Goal: Task Accomplishment & Management: Manage account settings

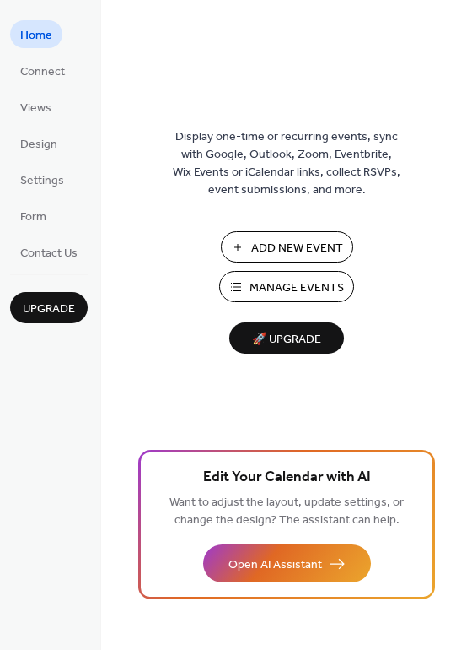
click at [287, 294] on span "Manage Events" at bounding box center [297, 288] width 94 height 18
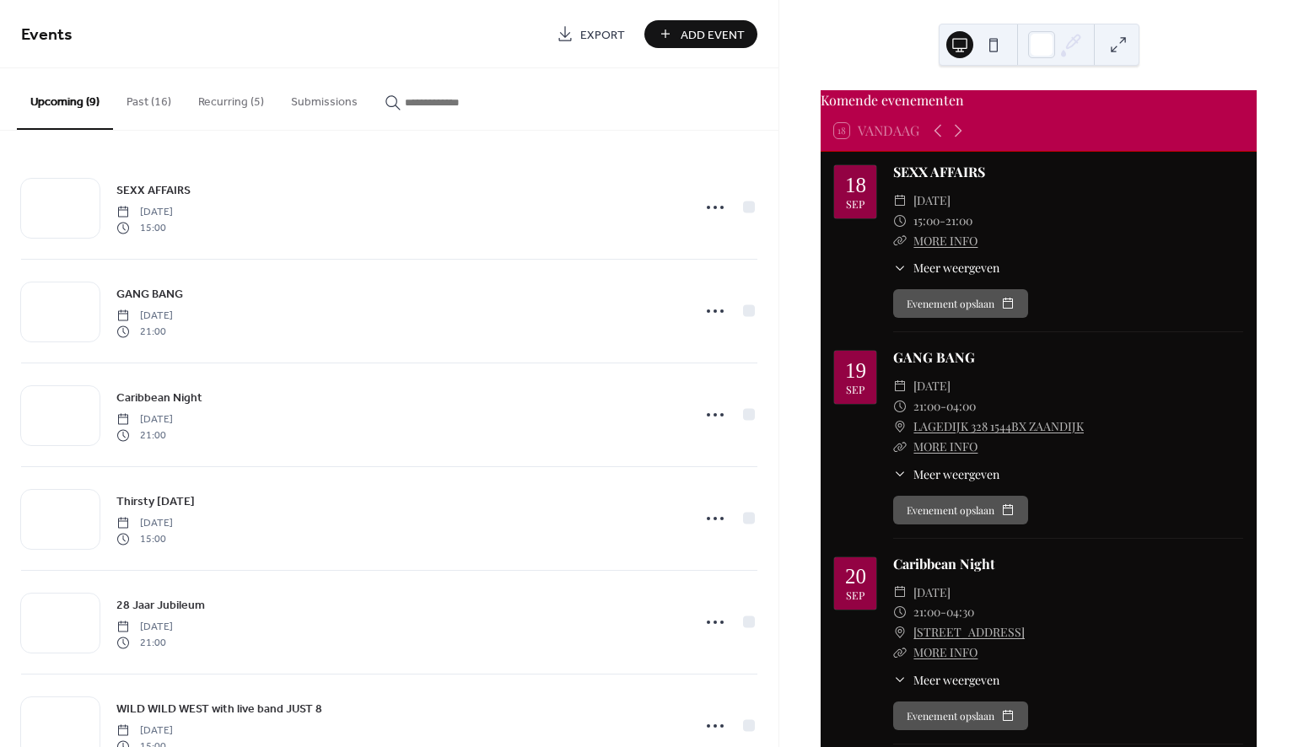
click at [245, 100] on button "Recurring (5)" at bounding box center [231, 98] width 93 height 60
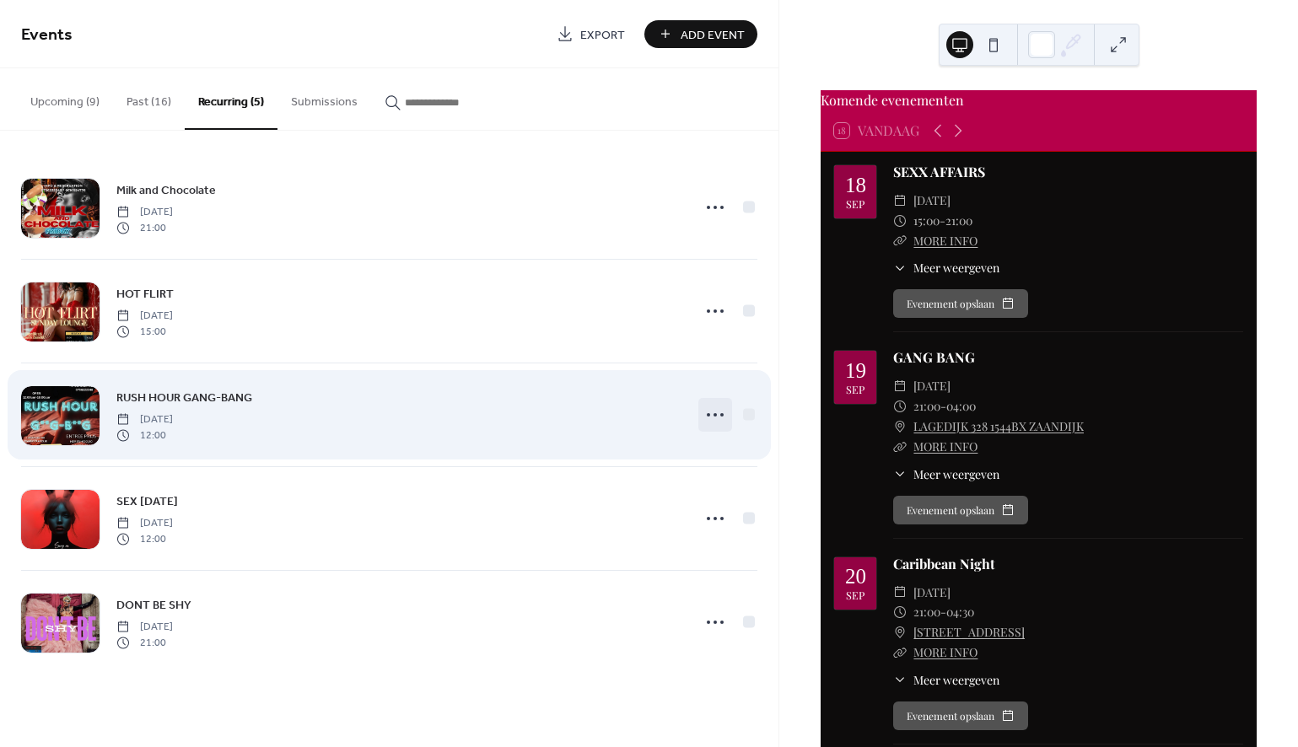
click at [716, 414] on circle at bounding box center [715, 414] width 3 height 3
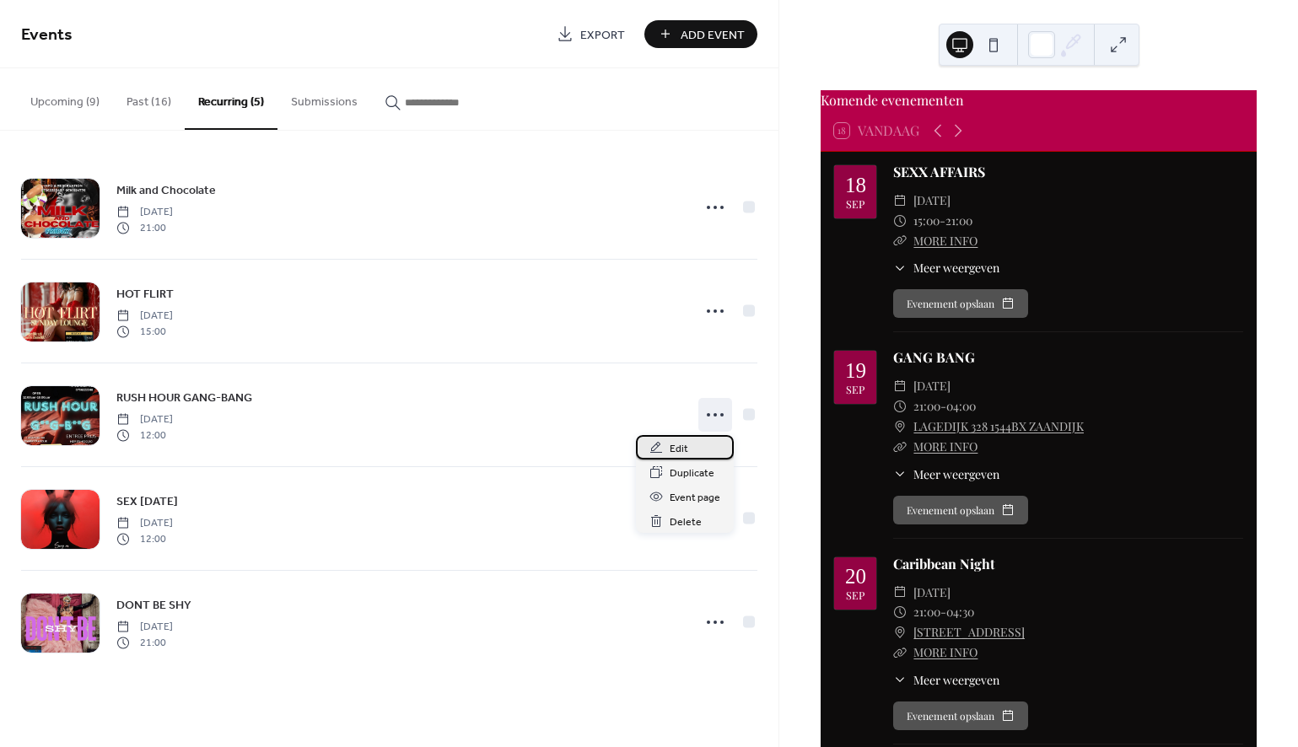
click at [685, 450] on span "Edit" at bounding box center [679, 449] width 19 height 18
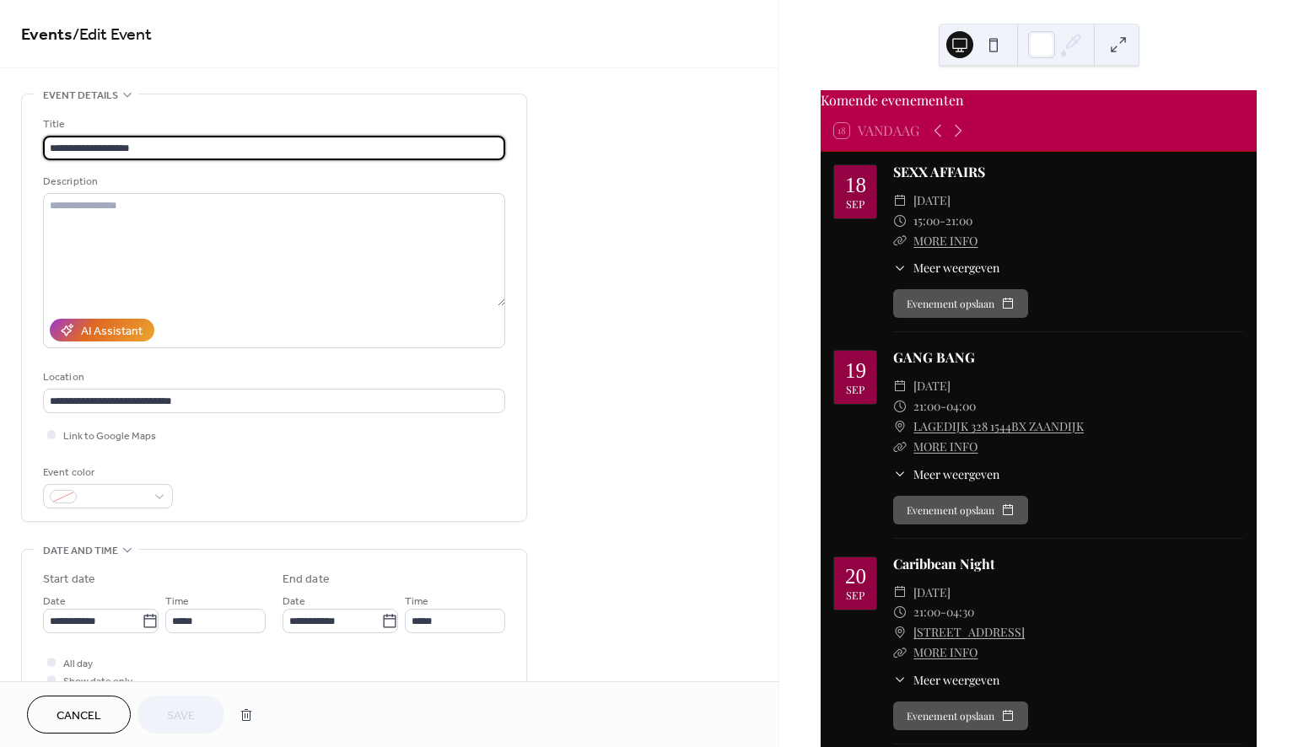
scroll to position [100, 0]
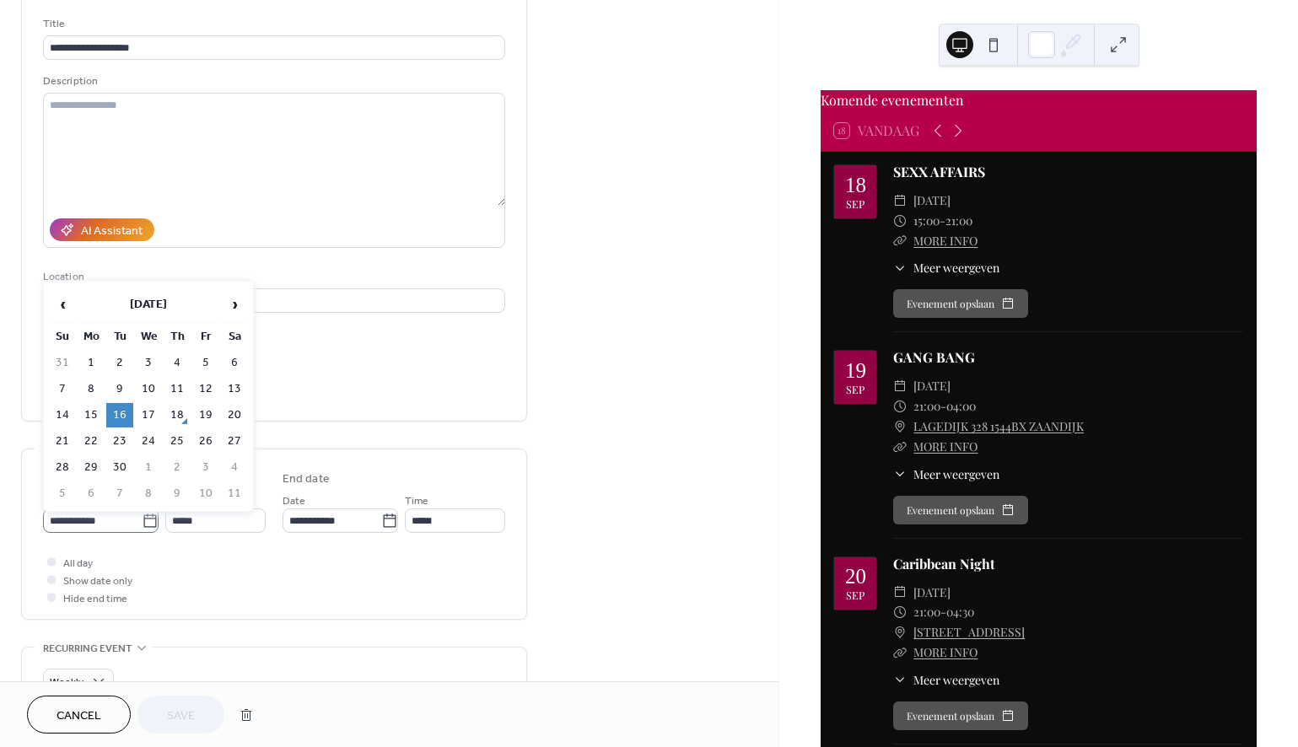
click at [143, 525] on icon at bounding box center [150, 521] width 17 height 17
click at [142, 525] on input "**********" at bounding box center [92, 521] width 99 height 24
click at [127, 445] on td "23" at bounding box center [119, 441] width 27 height 24
type input "**********"
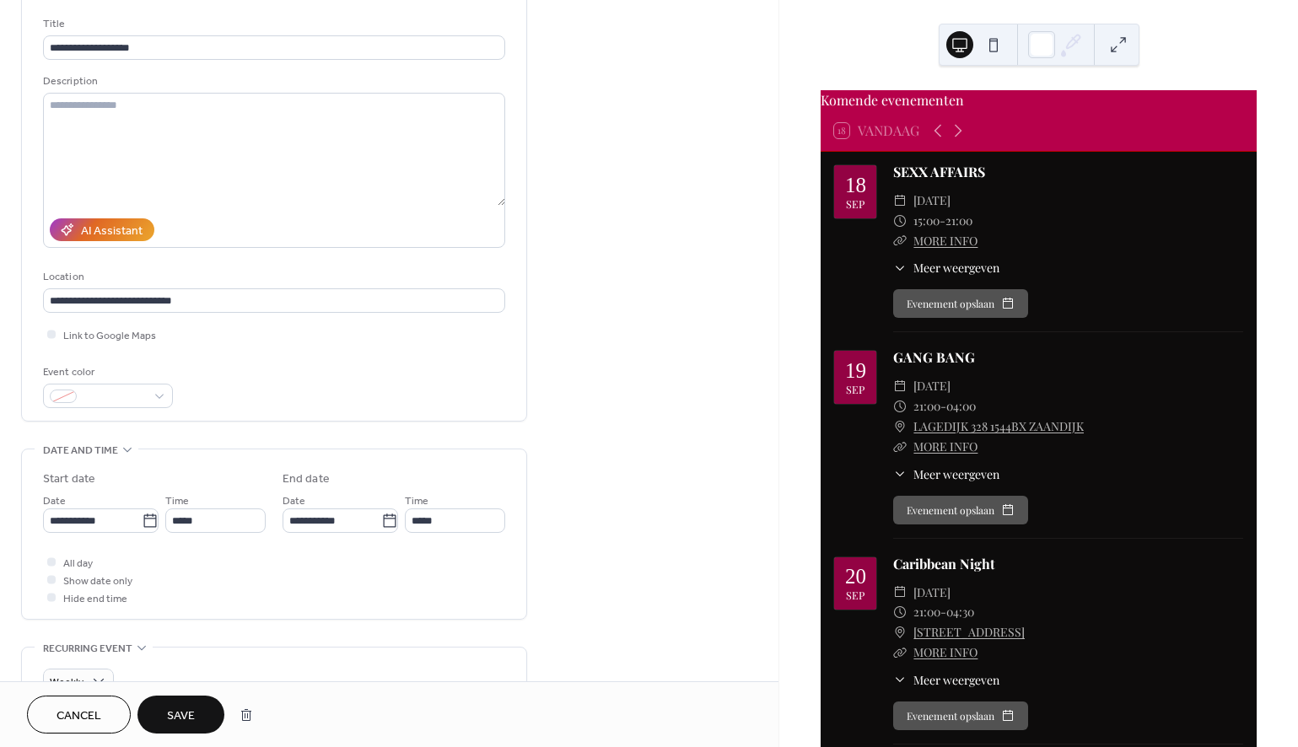
click at [166, 719] on button "Save" at bounding box center [181, 715] width 87 height 38
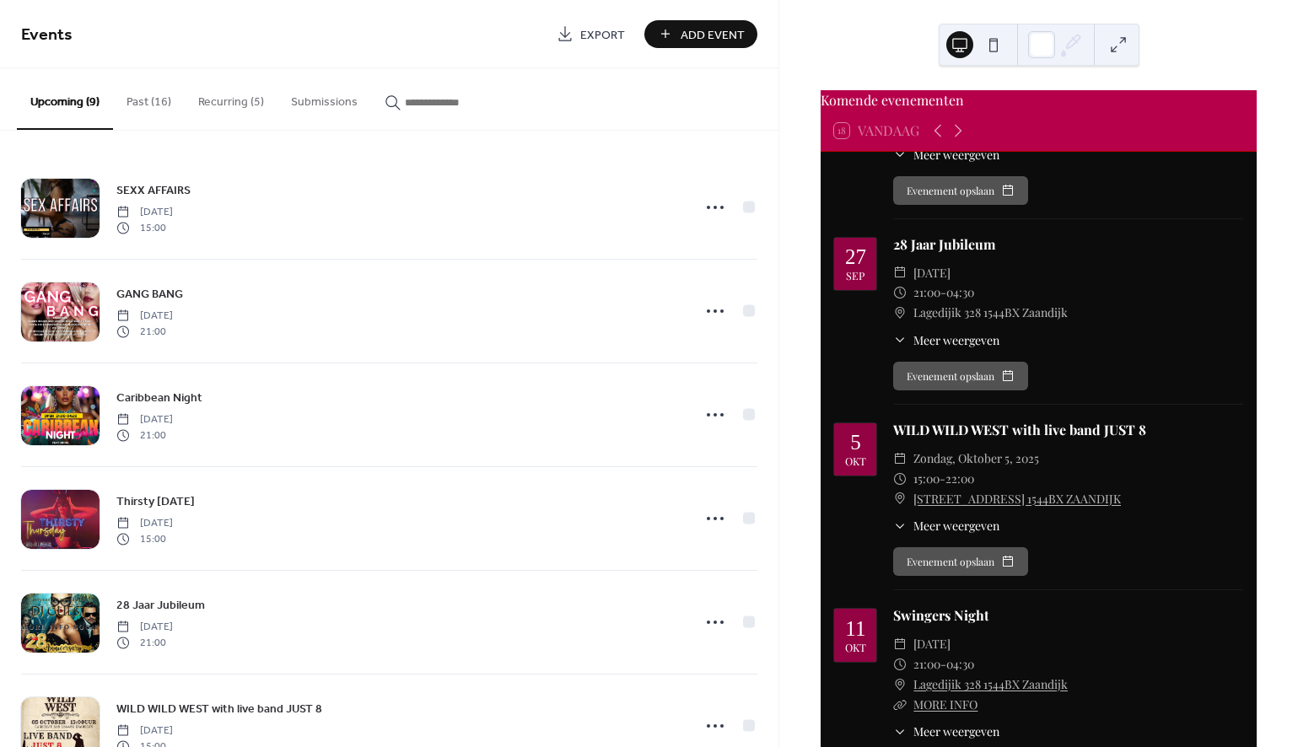
scroll to position [1352, 0]
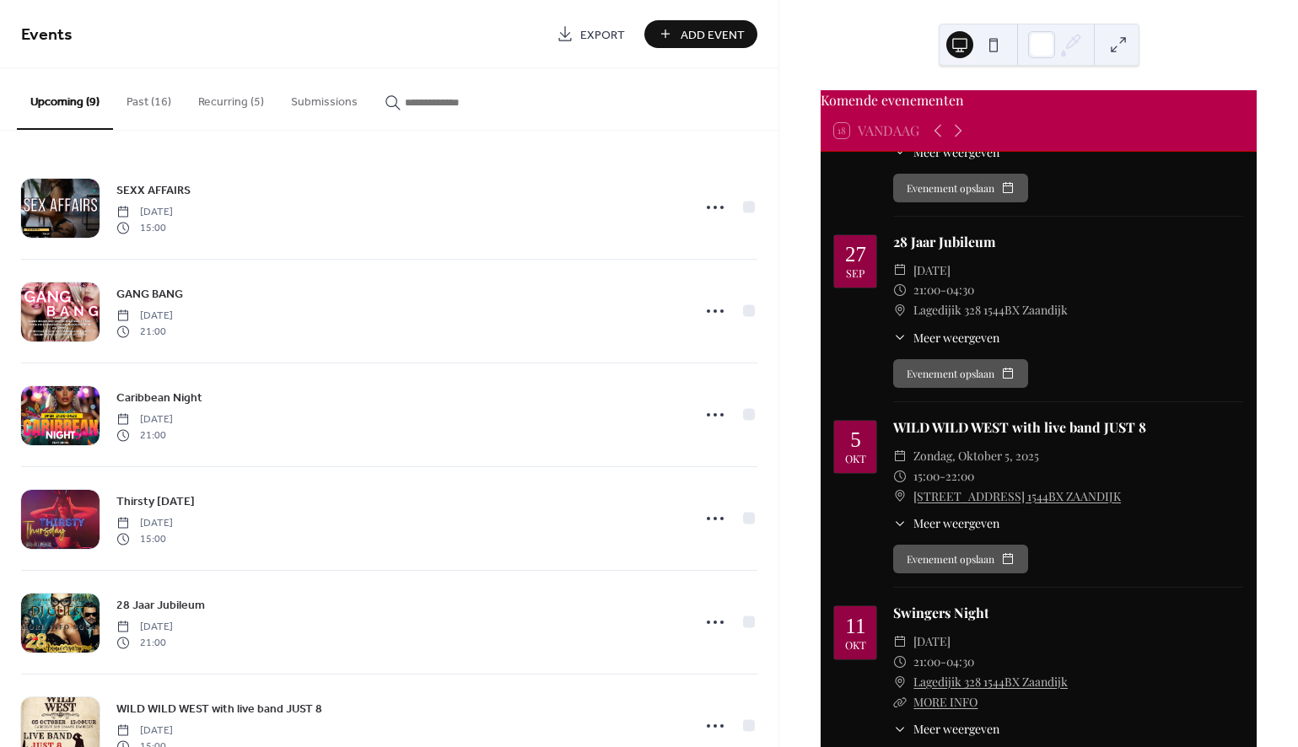
click at [222, 100] on button "Recurring (5)" at bounding box center [231, 98] width 93 height 60
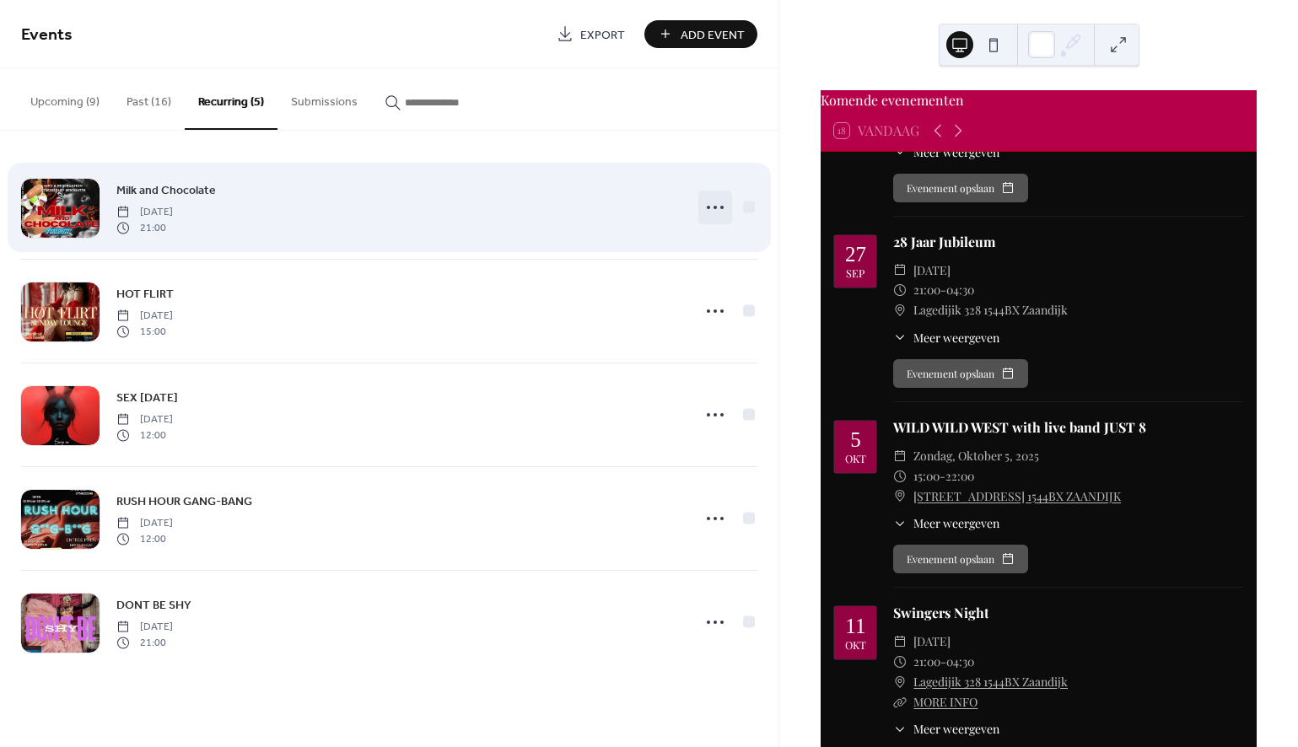
click at [719, 206] on icon at bounding box center [715, 207] width 27 height 27
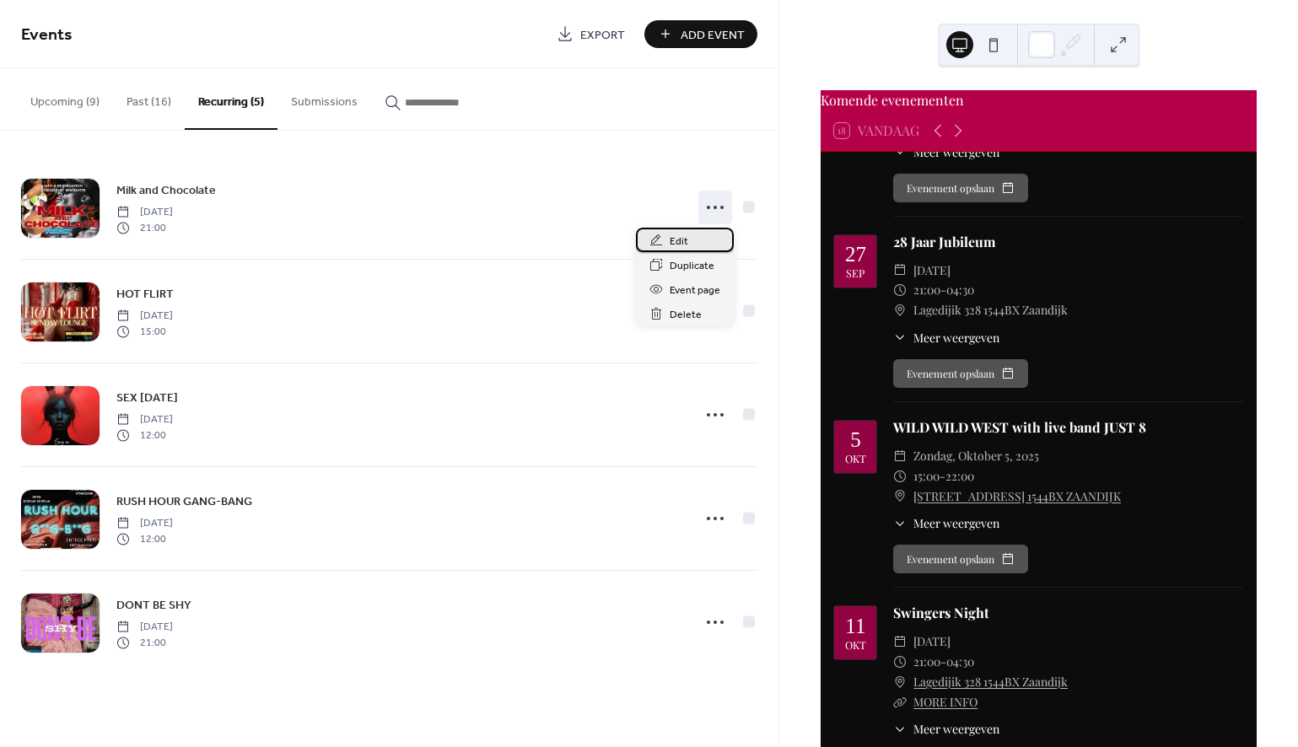
click at [685, 242] on span "Edit" at bounding box center [679, 242] width 19 height 18
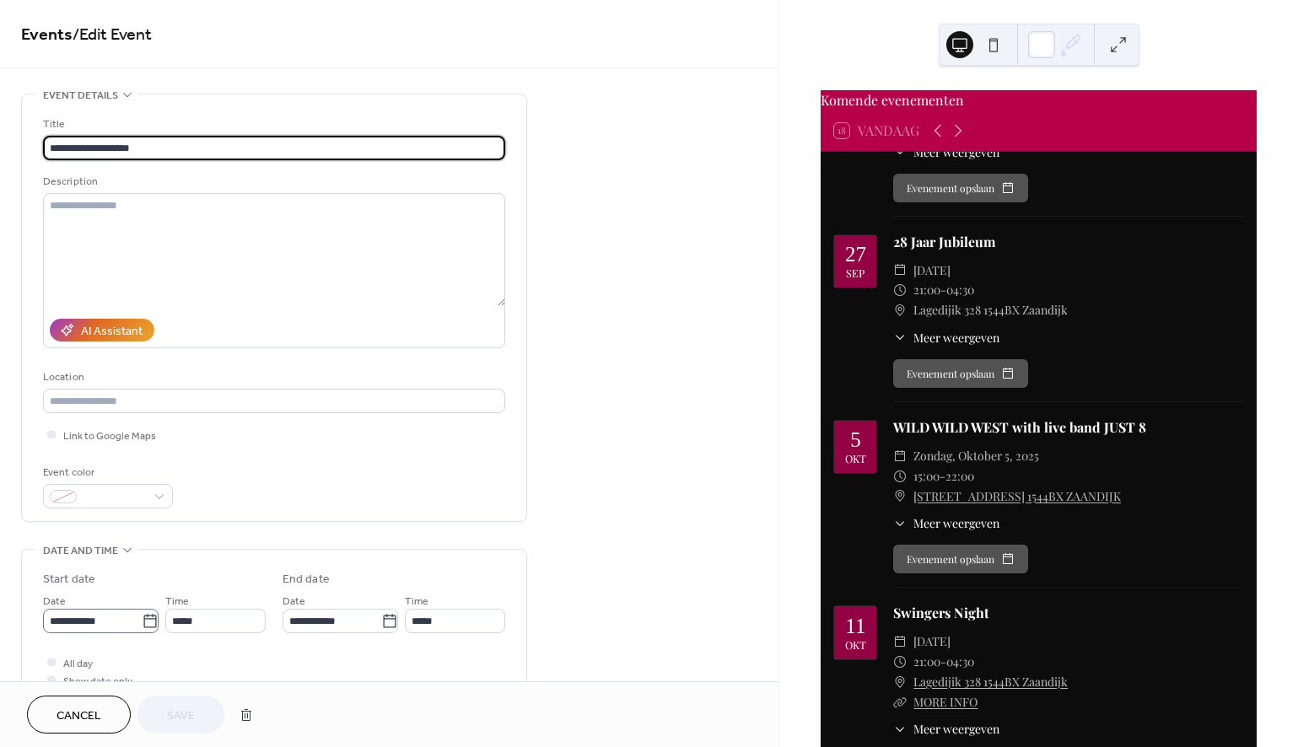
click at [145, 628] on icon at bounding box center [150, 621] width 17 height 17
click at [142, 628] on input "**********" at bounding box center [92, 621] width 99 height 24
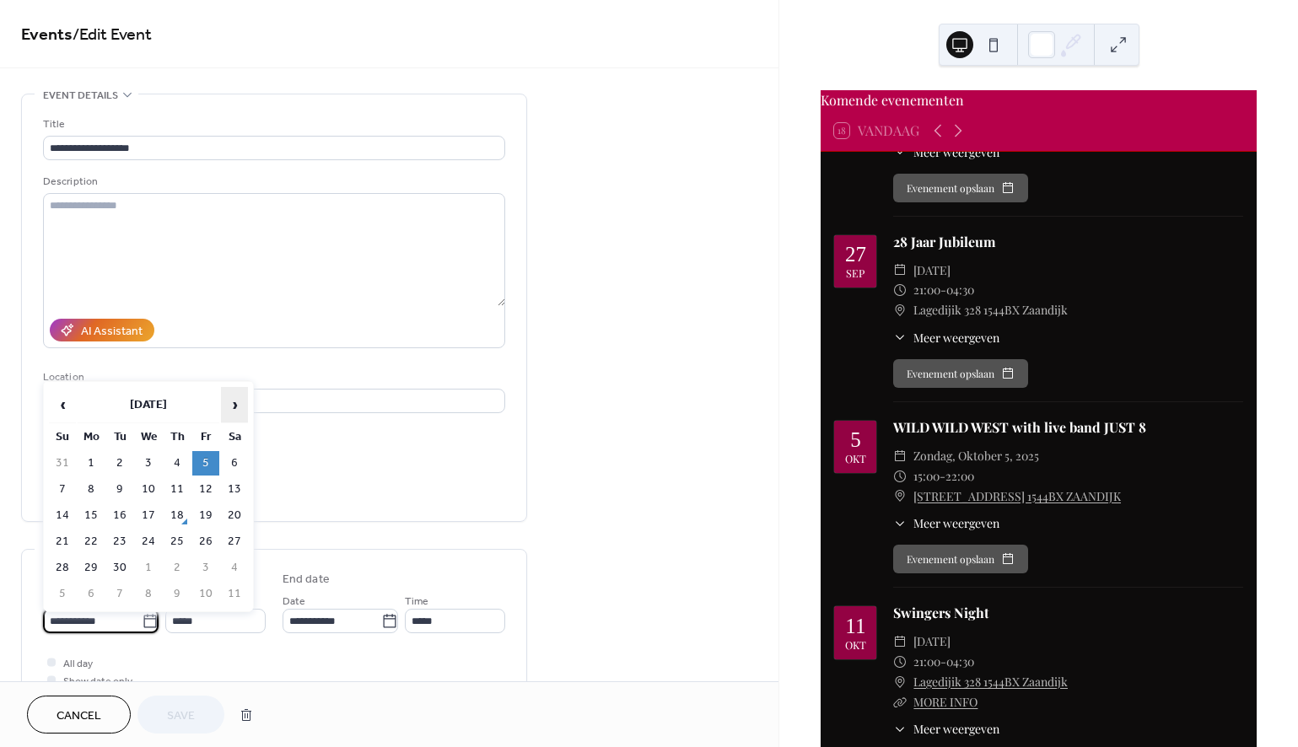
click at [235, 404] on span "›" at bounding box center [234, 405] width 25 height 34
click at [207, 458] on td "3" at bounding box center [205, 463] width 27 height 24
type input "**********"
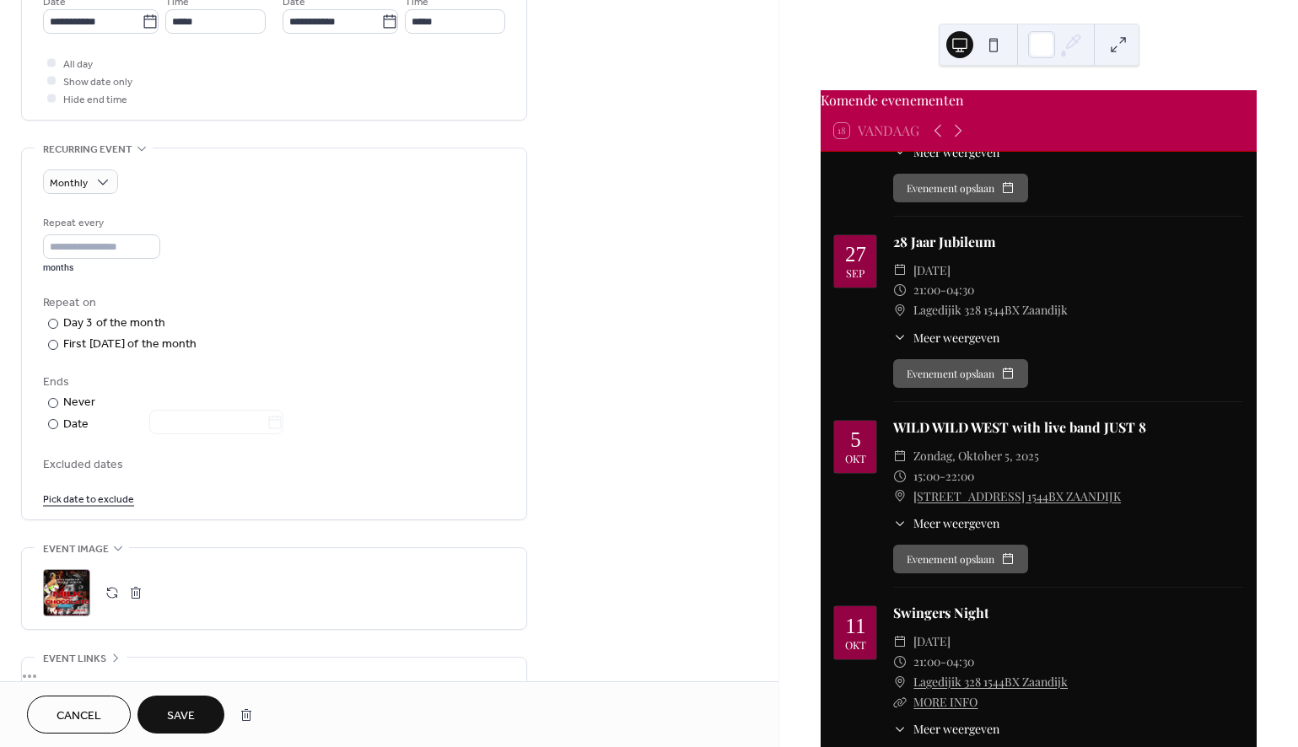
scroll to position [612, 0]
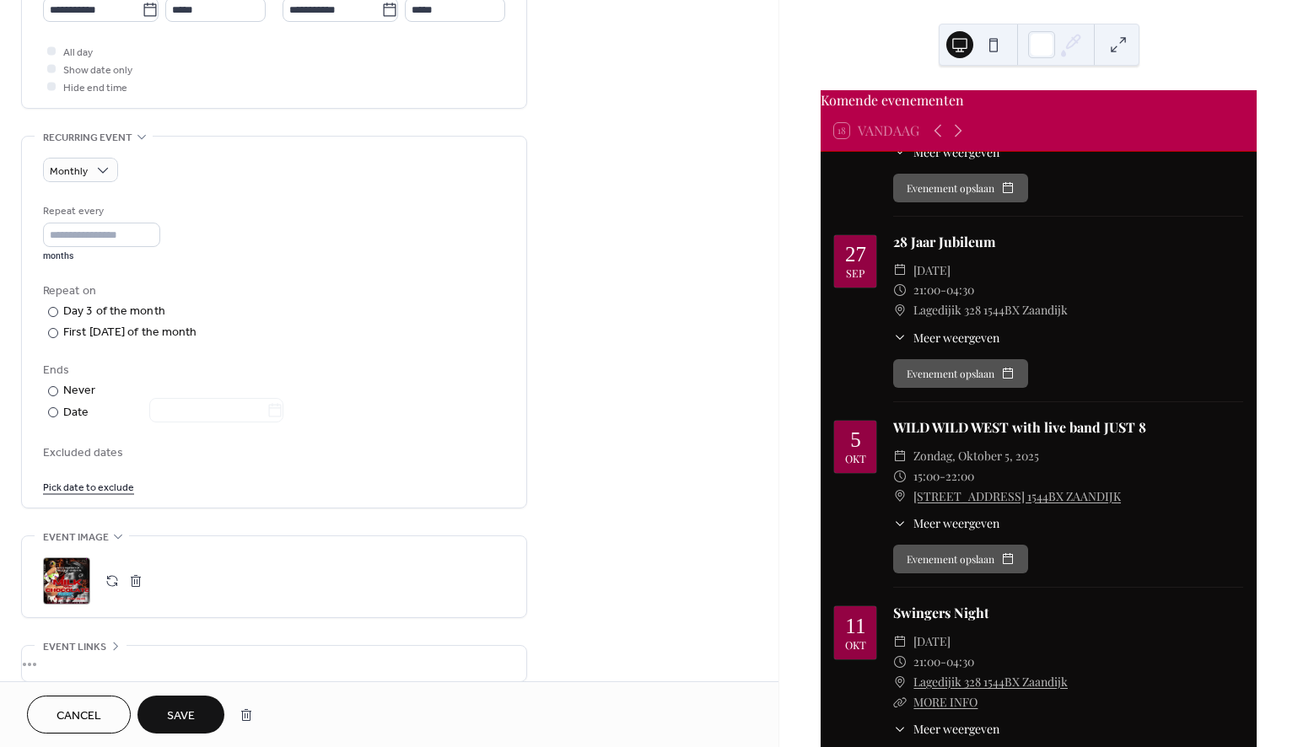
click at [58, 593] on div ";" at bounding box center [66, 581] width 47 height 47
click at [183, 711] on span "Save" at bounding box center [181, 717] width 28 height 18
